Goal: Task Accomplishment & Management: Use online tool/utility

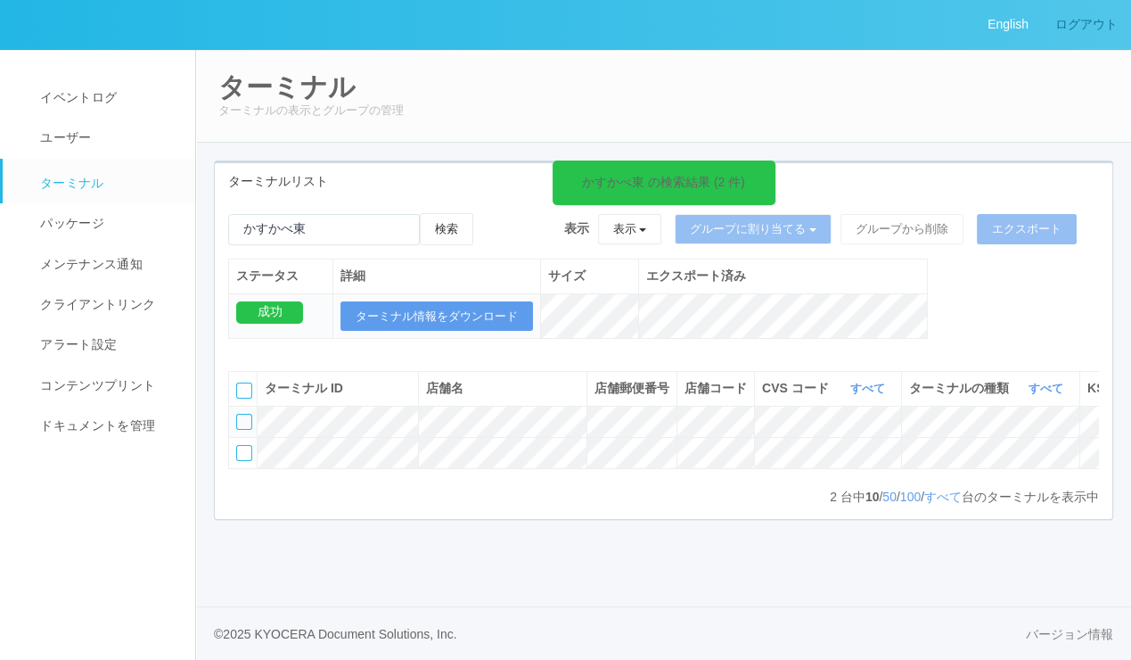
click at [1073, 22] on link "ログアウト" at bounding box center [1086, 24] width 89 height 49
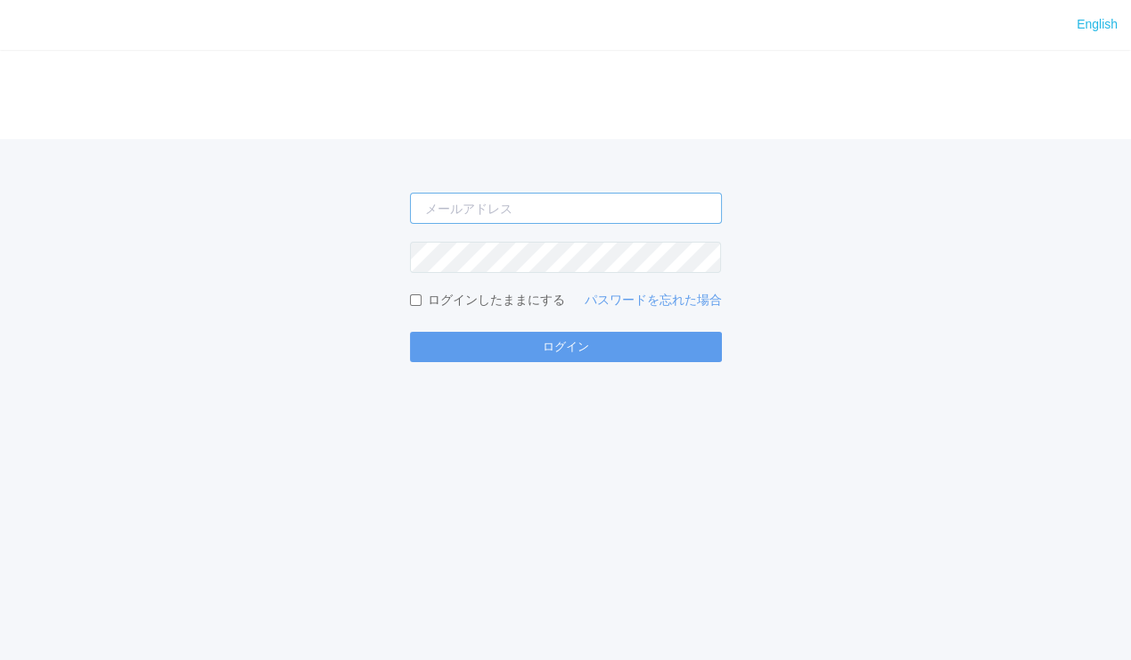
type input "[EMAIL_ADDRESS][PERSON_NAME][DOMAIN_NAME]"
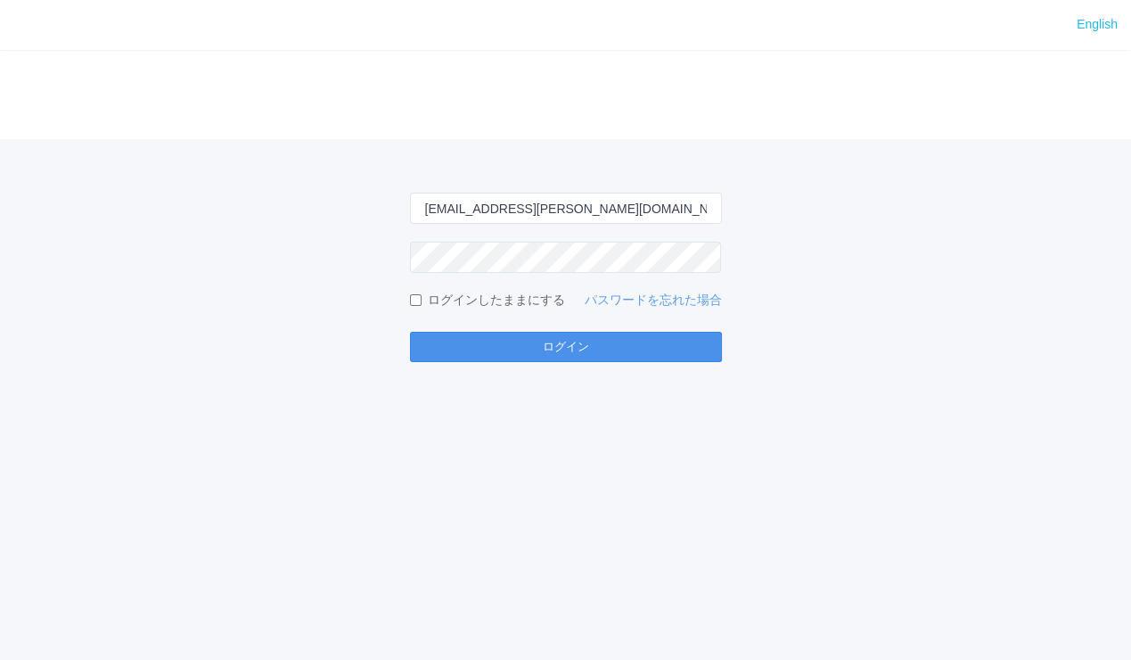
click at [675, 344] on button "ログイン" at bounding box center [566, 347] width 312 height 30
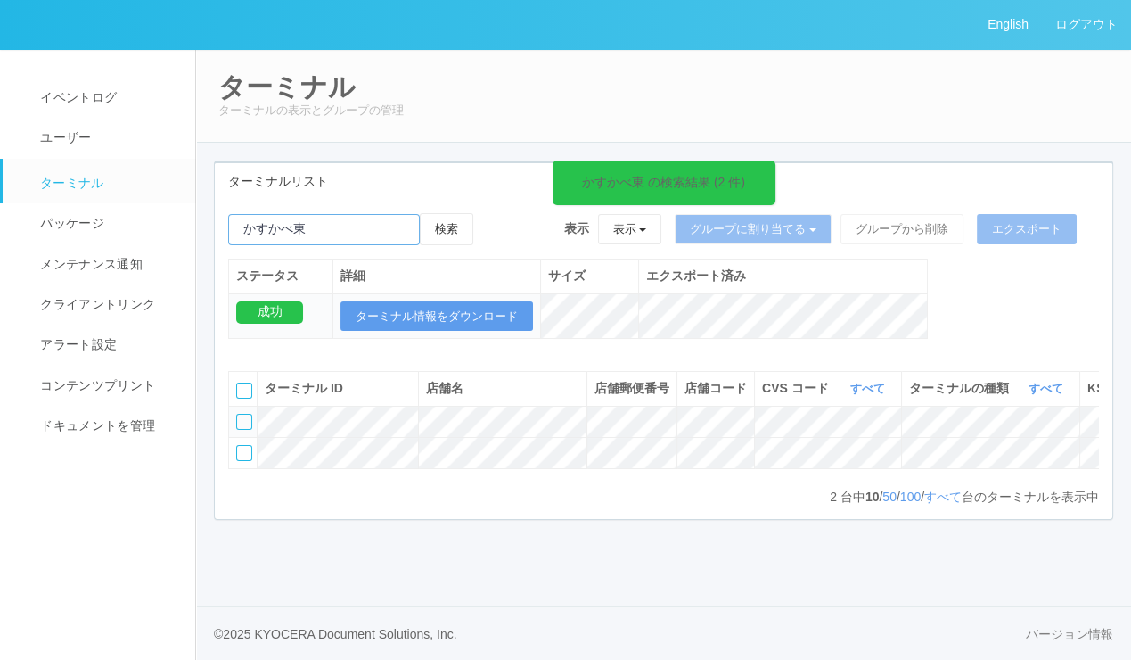
click at [341, 226] on input "emailSearch" at bounding box center [324, 229] width 192 height 31
drag, startPoint x: 334, startPoint y: 233, endPoint x: 187, endPoint y: 237, distance: 147.2
click at [187, 237] on div "English ログアウト イベントログ ユーザー ターミナル パッケージ メンテナンス通知 クライアントリンク アラート設定 コンテンツプリント ドキュメン…" at bounding box center [565, 330] width 1131 height 660
paste input "白老虎杖浜"
type input "白老虎杖浜"
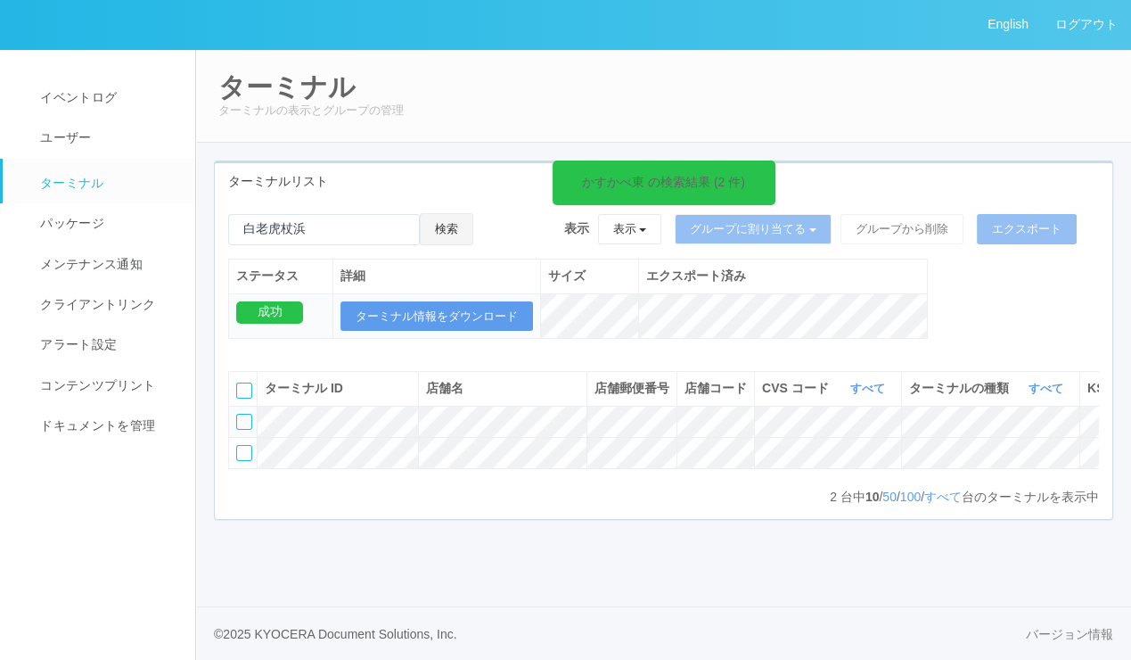
click at [444, 226] on button "検索" at bounding box center [446, 229] width 53 height 32
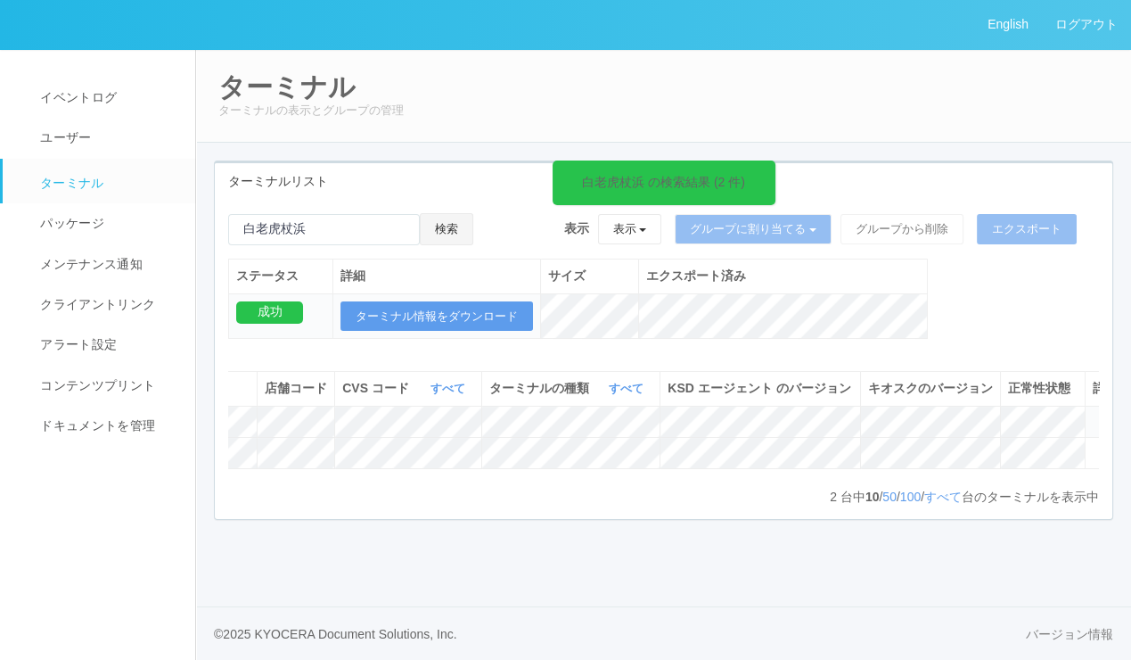
scroll to position [0, 447]
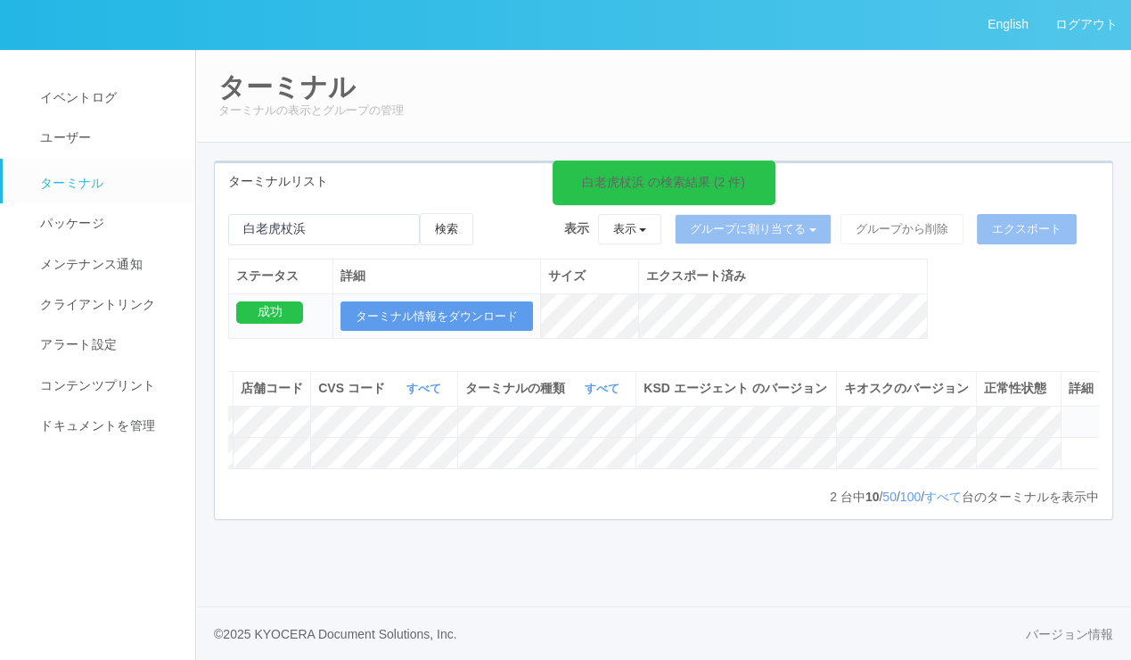
click at [1069, 414] on icon at bounding box center [1069, 414] width 0 height 0
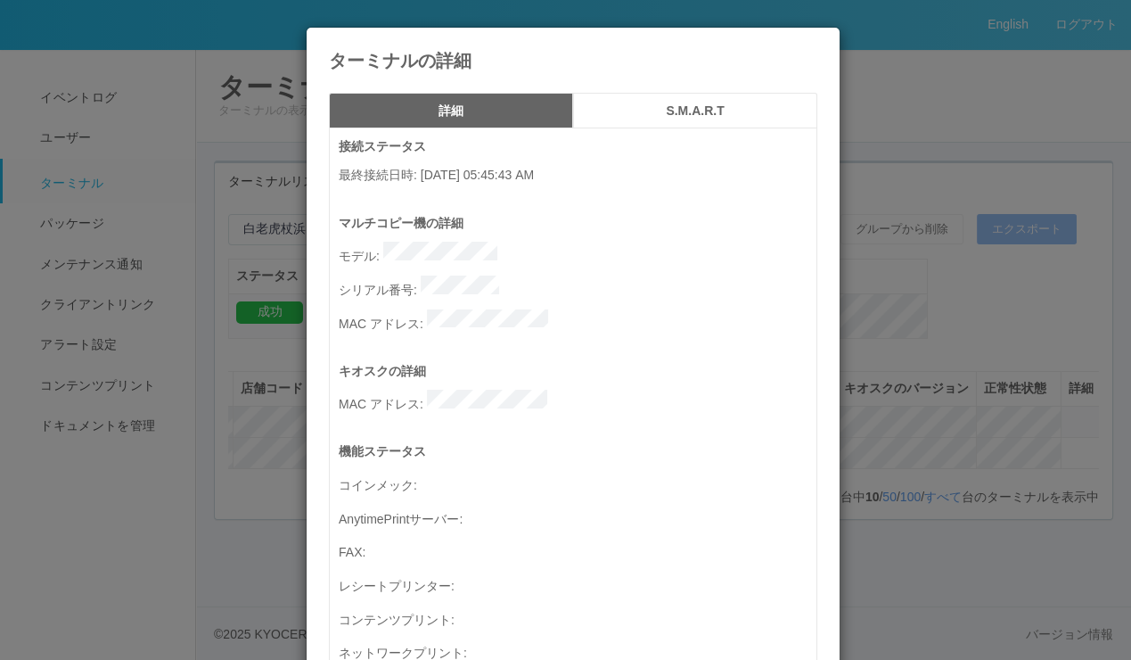
click at [660, 104] on h5 "S.M.A.R.T" at bounding box center [696, 110] width 232 height 13
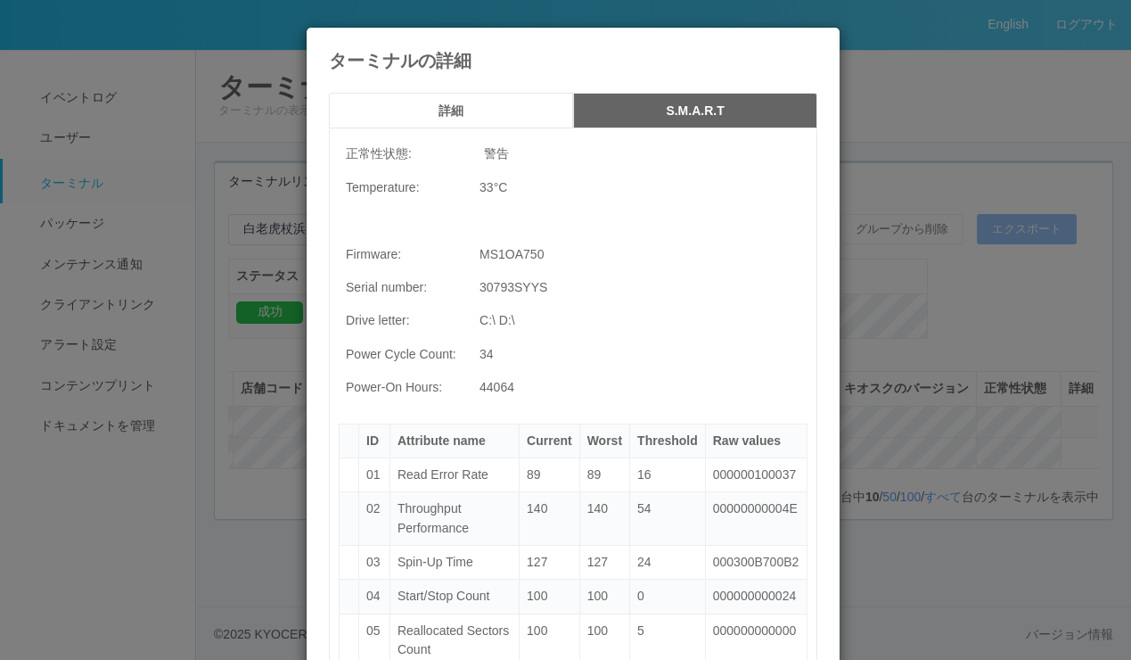
click at [818, 41] on icon at bounding box center [818, 41] width 0 height 0
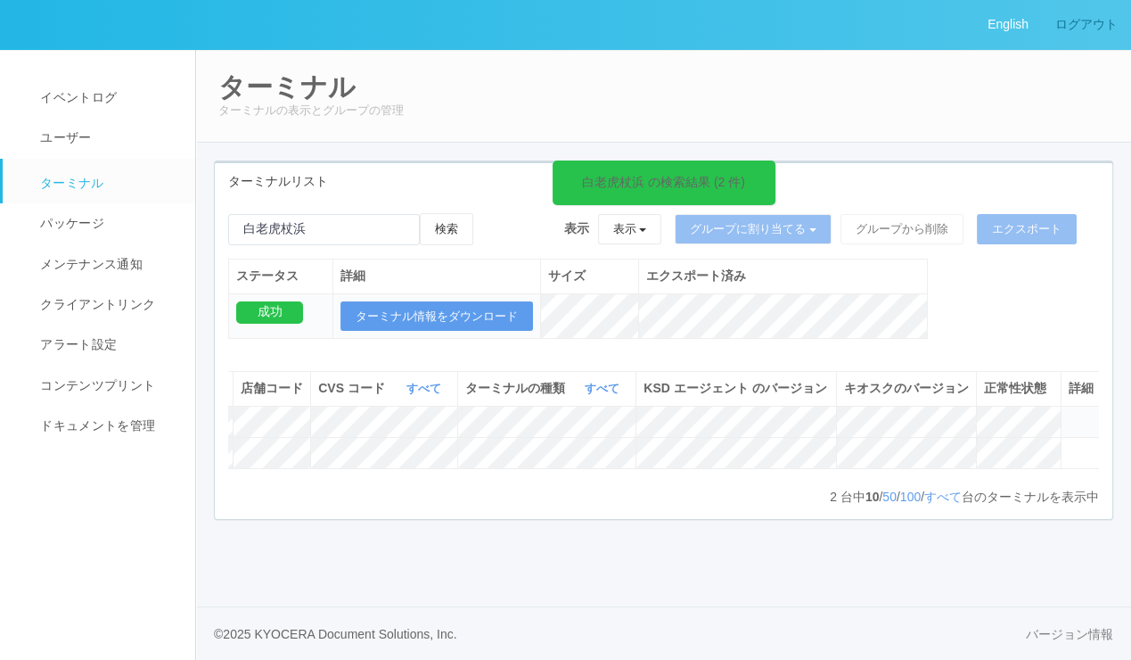
click at [1098, 24] on link "ログアウト" at bounding box center [1086, 24] width 89 height 49
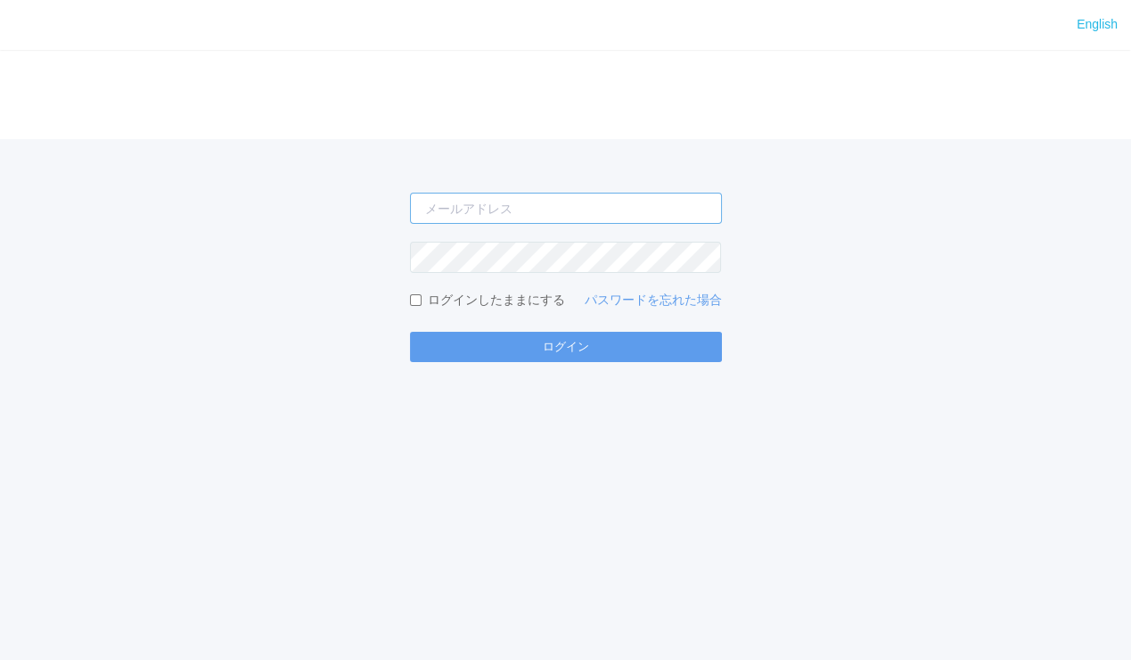
type input "[EMAIL_ADDRESS][PERSON_NAME][DOMAIN_NAME]"
